Goal: Task Accomplishment & Management: Use online tool/utility

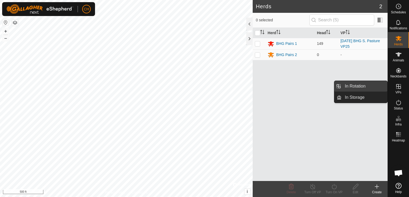
click at [360, 87] on link "In Rotation" at bounding box center [364, 86] width 46 height 11
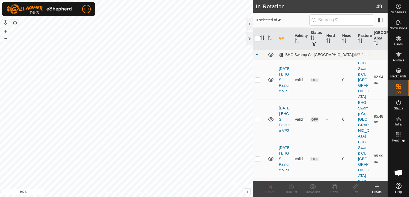
click at [377, 186] on icon at bounding box center [377, 187] width 0 height 4
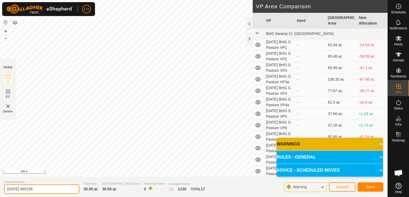
click at [51, 188] on input "2025-09-13 065158" at bounding box center [41, 189] width 75 height 9
type input "[DATE] BHG S. Pasture VP 25a"
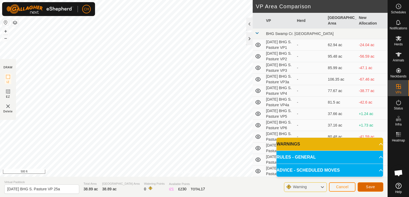
click at [374, 187] on button "Save" at bounding box center [370, 187] width 26 height 9
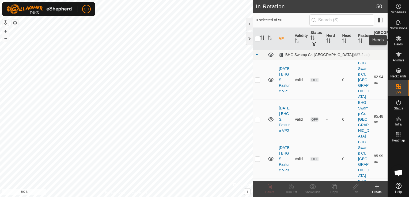
click at [397, 41] on icon at bounding box center [398, 38] width 6 height 6
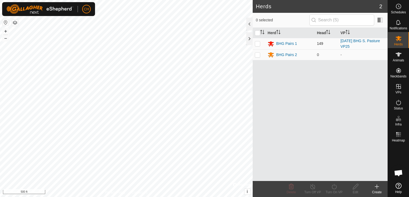
click at [256, 44] on p-checkbox at bounding box center [257, 43] width 5 height 4
checkbox input "true"
click at [331, 187] on icon at bounding box center [334, 187] width 7 height 6
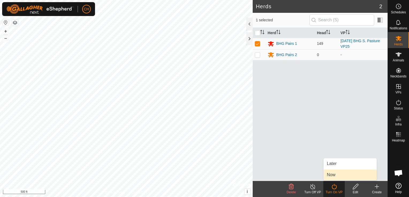
click at [334, 176] on link "Now" at bounding box center [349, 175] width 53 height 11
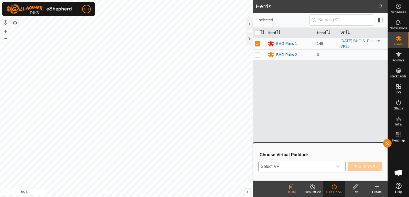
click at [339, 167] on icon "dropdown trigger" at bounding box center [337, 167] width 4 height 4
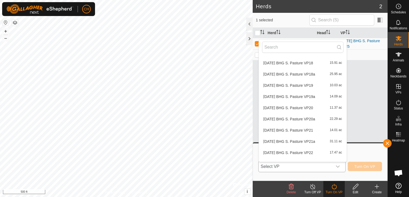
scroll to position [479, 0]
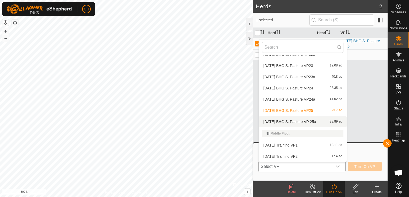
click at [290, 122] on li "2025-09-13 BHG S. Pasture VP 25a 38.89 ac" at bounding box center [303, 122] width 88 height 11
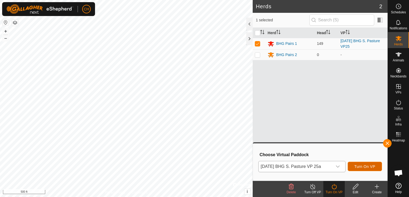
click at [367, 167] on span "Turn On VP" at bounding box center [364, 167] width 21 height 4
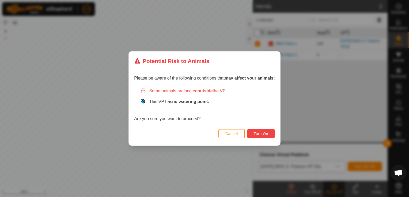
click at [260, 133] on span "Turn On" at bounding box center [261, 134] width 14 height 4
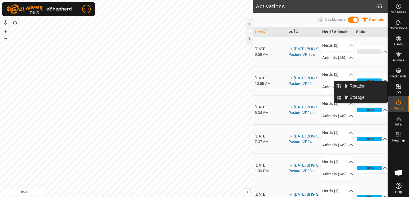
click at [399, 88] on icon at bounding box center [398, 86] width 6 height 6
click at [371, 86] on link "In Rotation" at bounding box center [364, 86] width 46 height 11
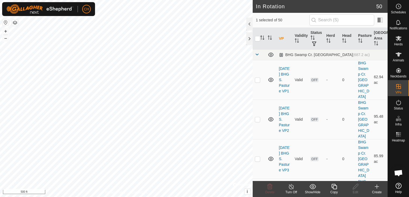
click at [375, 187] on icon at bounding box center [377, 187] width 4 height 0
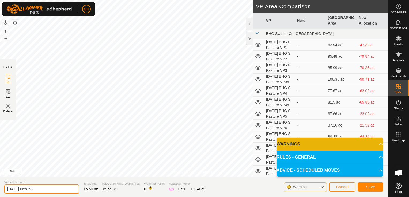
click at [49, 190] on input "2025-09-13 065853" at bounding box center [41, 189] width 75 height 9
type input "2025-09-13 BHG S. Pasture VP26"
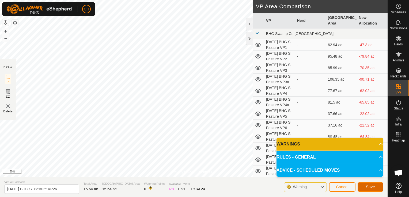
click at [374, 187] on span "Save" at bounding box center [370, 187] width 9 height 4
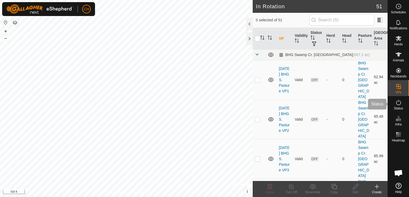
drag, startPoint x: 400, startPoint y: 104, endPoint x: 397, endPoint y: 102, distance: 3.9
click at [400, 104] on icon at bounding box center [398, 102] width 5 height 5
